Goal: Information Seeking & Learning: Find contact information

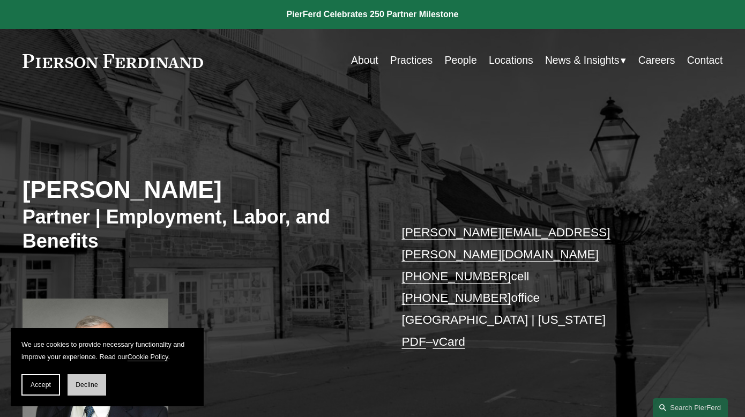
click at [78, 385] on span "Decline" at bounding box center [87, 385] width 23 height 8
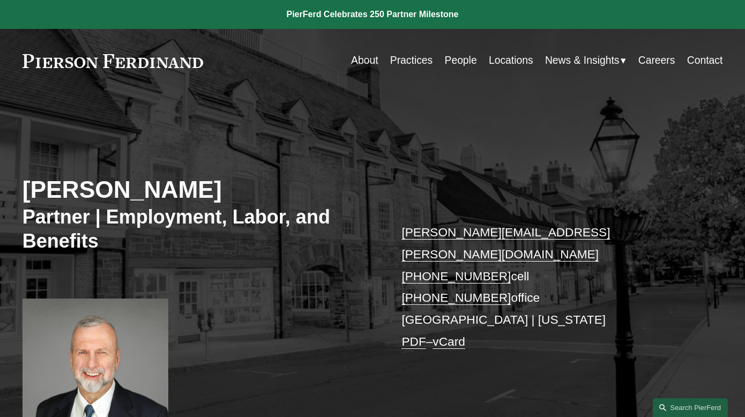
click at [464, 69] on link "People" at bounding box center [461, 60] width 32 height 21
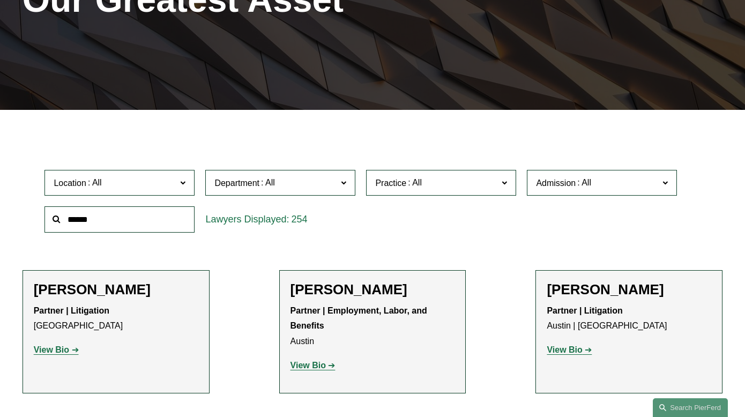
scroll to position [213, 0]
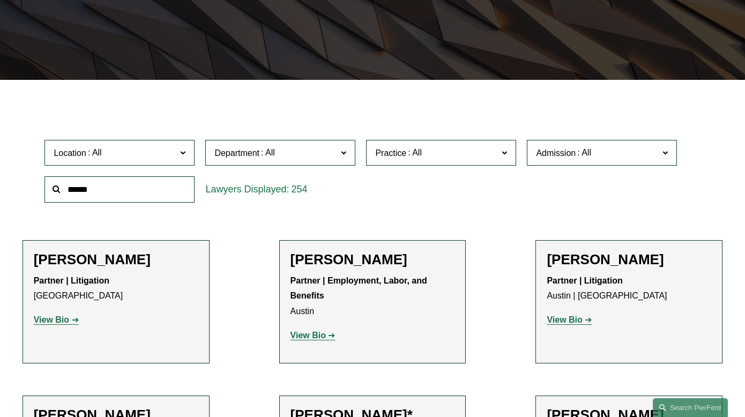
click at [131, 194] on input "text" at bounding box center [120, 189] width 150 height 26
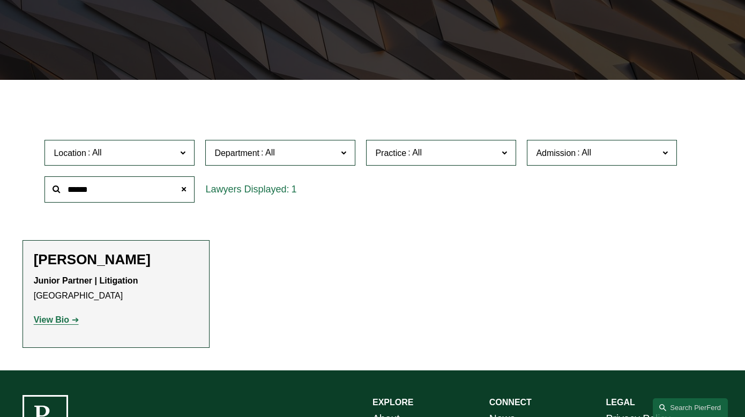
type input "******"
click at [70, 276] on strong "Junior Partner | Litigation" at bounding box center [86, 280] width 105 height 9
click at [61, 317] on strong "View Bio" at bounding box center [51, 319] width 35 height 9
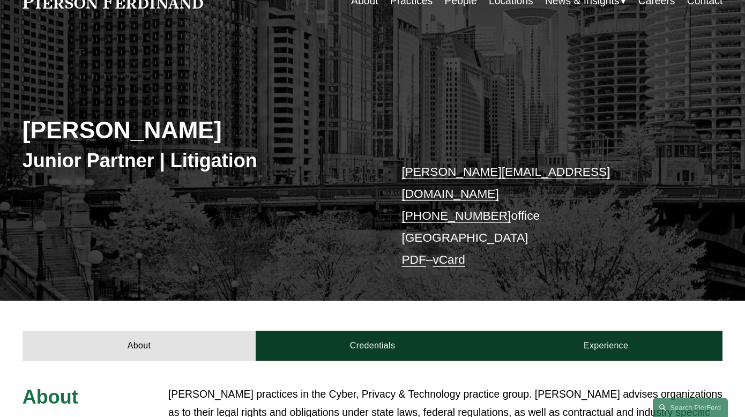
scroll to position [54, 0]
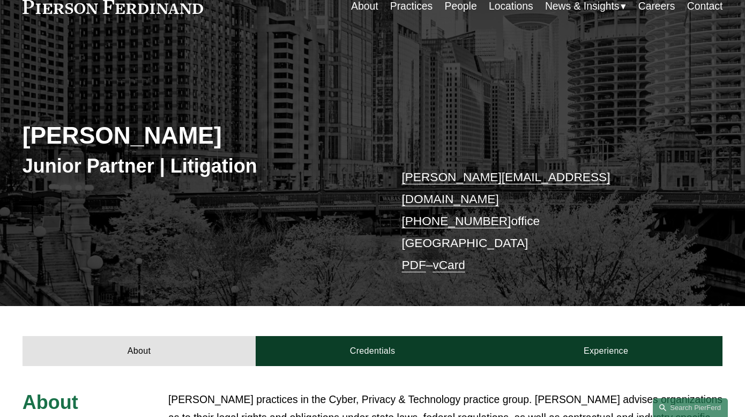
click at [194, 162] on h3 "Junior Partner | Litigation" at bounding box center [198, 166] width 350 height 24
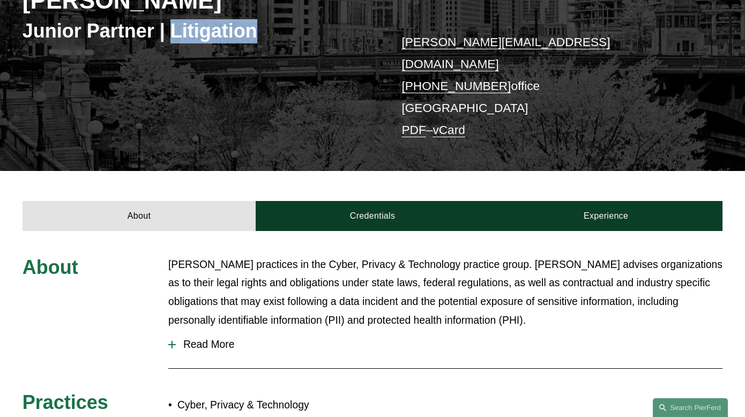
scroll to position [0, 0]
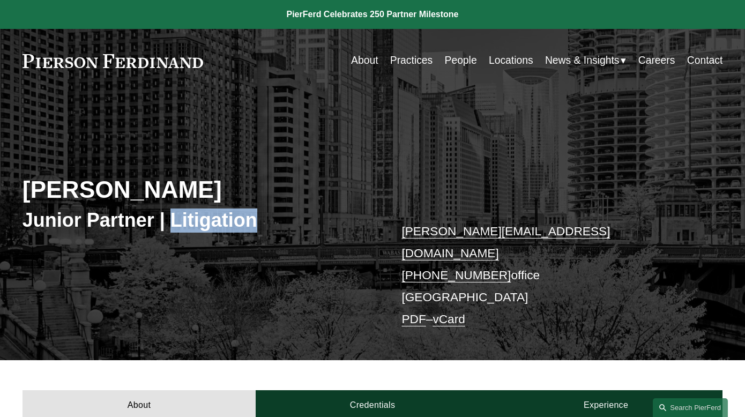
click at [452, 61] on link "People" at bounding box center [461, 60] width 32 height 21
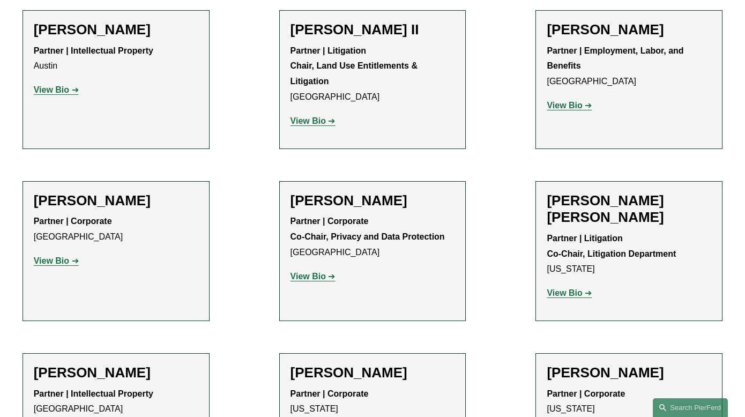
scroll to position [1232, 0]
